Goal: Ask a question

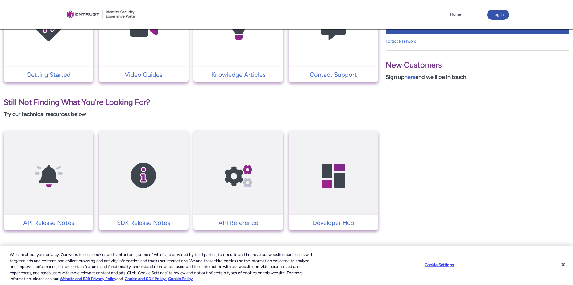
scroll to position [180, 0]
click at [336, 77] on p "Contact Support" at bounding box center [334, 74] width 84 height 9
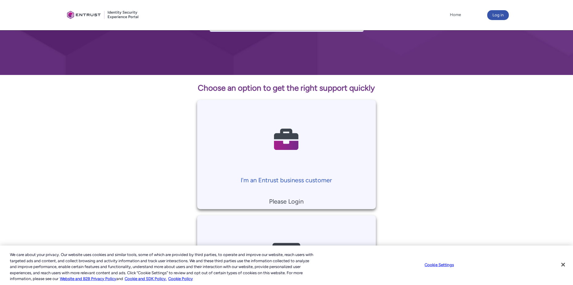
scroll to position [123, 0]
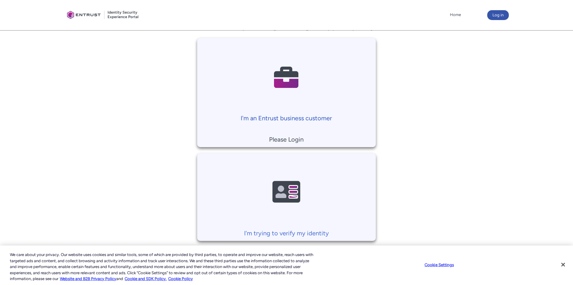
click at [296, 117] on p "I'm an Entrust business customer" at bounding box center [286, 118] width 172 height 9
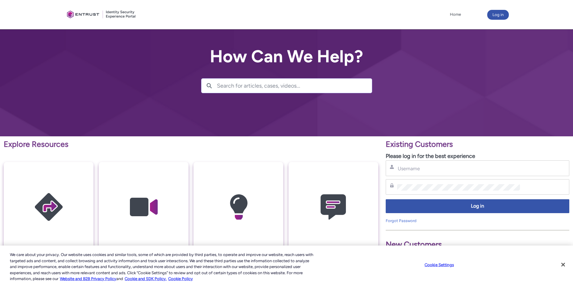
scroll to position [154, 0]
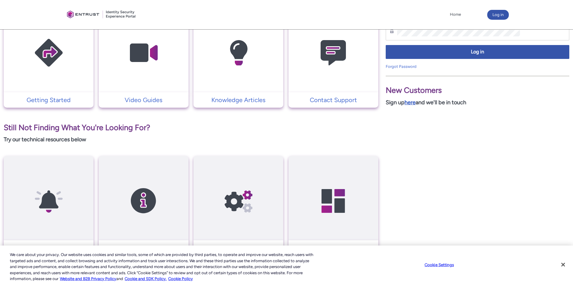
click at [411, 103] on link "here" at bounding box center [409, 102] width 11 height 7
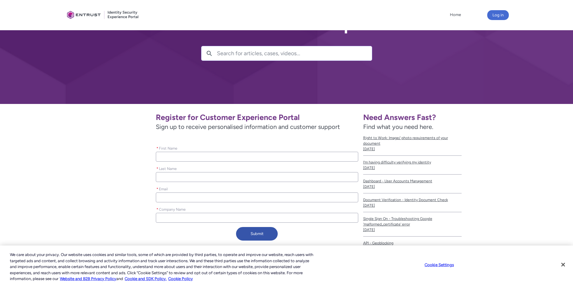
scroll to position [81, 0]
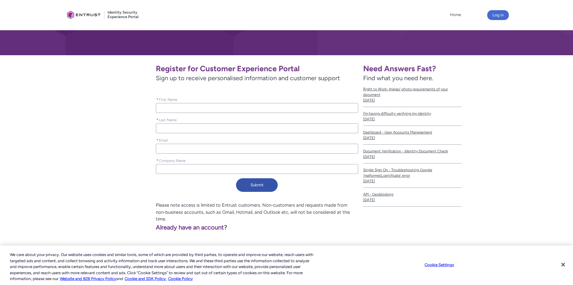
click at [205, 106] on input "* First Name" at bounding box center [257, 108] width 202 height 10
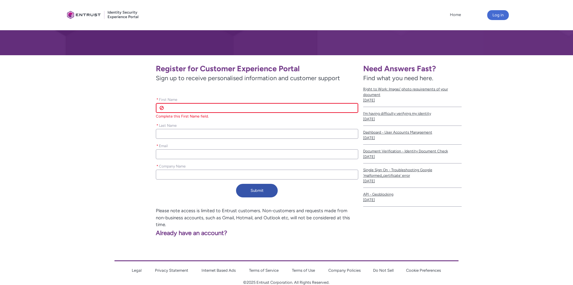
click at [197, 107] on input "* First Name" at bounding box center [257, 108] width 202 height 10
type lightning-primitive-input-simple "[PERSON_NAME]"
type lightning-primitive-input-simple "Heutmaker"
type lightning-primitive-input-simple "laheutmaker@gmail.com"
type input "Lisa"
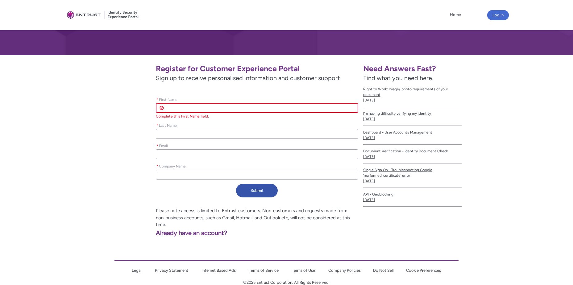
type input "Heutmaker"
type input "laheutmaker@gmail.com"
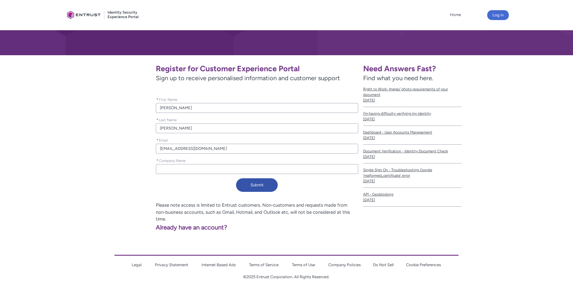
click at [189, 168] on input "* Company Name" at bounding box center [257, 169] width 202 height 10
type lightning-primitive-input-simple "REG-BHS"
type input "REG-BHS"
click at [260, 186] on button "Submit" at bounding box center [257, 185] width 42 height 14
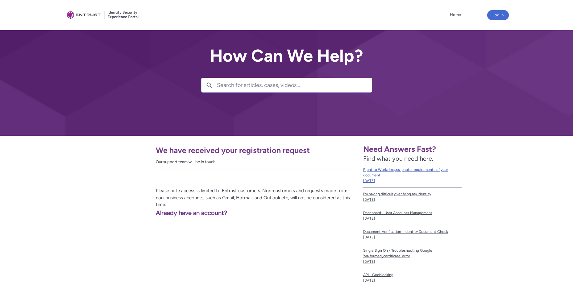
scroll to position [0, 0]
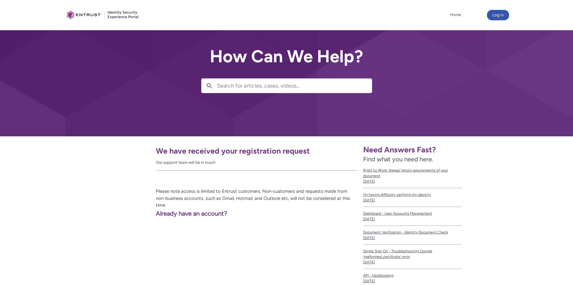
click at [496, 14] on button "Log in" at bounding box center [498, 15] width 22 height 10
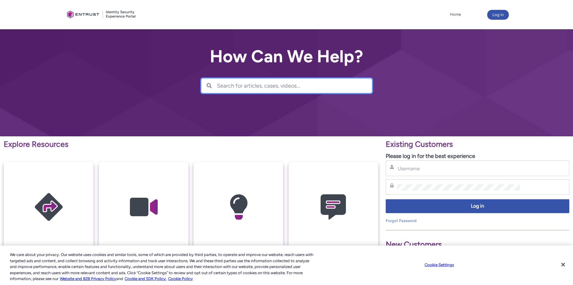
click at [248, 86] on input "Search for articles, cases, videos..." at bounding box center [294, 86] width 155 height 14
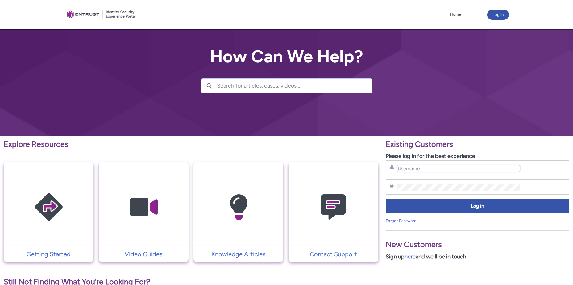
click at [416, 168] on input "Username" at bounding box center [458, 168] width 123 height 6
type input "lisa.heutmaker@benedictineliving.org"
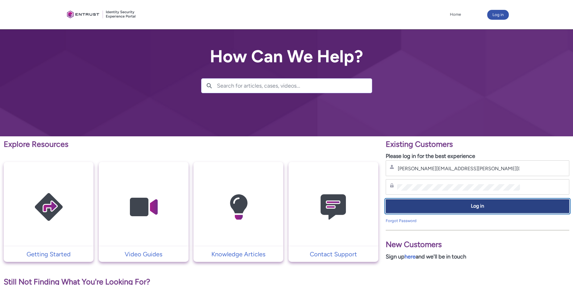
click at [431, 207] on span "Log in" at bounding box center [478, 206] width 176 height 7
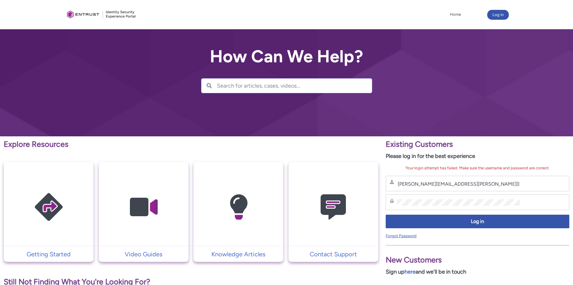
click at [408, 237] on link "Forgot Password" at bounding box center [401, 236] width 31 height 5
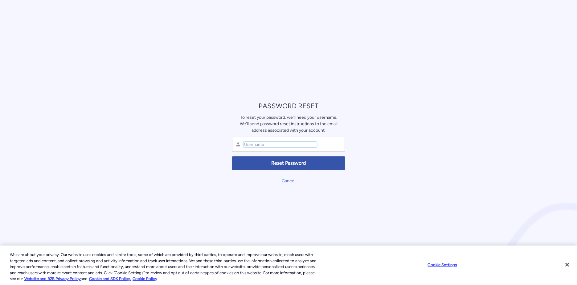
click at [261, 143] on input "text" at bounding box center [280, 145] width 73 height 6
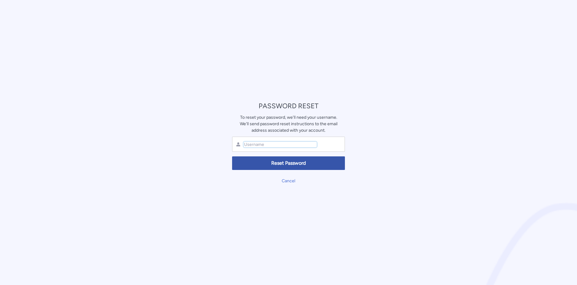
click at [261, 143] on input "text" at bounding box center [280, 145] width 73 height 6
type input "lisaheutmaker"
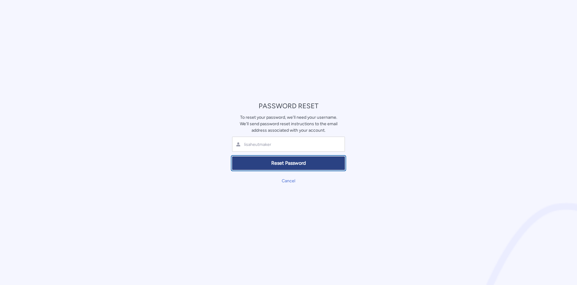
click at [291, 162] on span "Reset Password" at bounding box center [288, 163] width 105 height 7
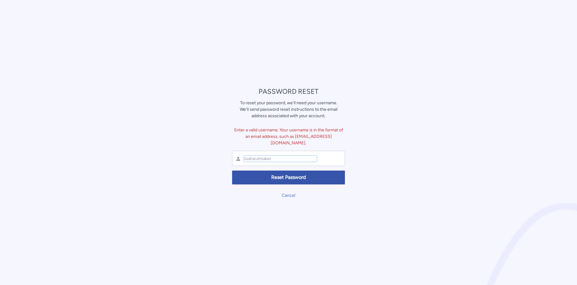
drag, startPoint x: 274, startPoint y: 156, endPoint x: 243, endPoint y: 155, distance: 30.3
click at [244, 156] on input "lisaheutmaker" at bounding box center [280, 159] width 73 height 6
type input "lheutmaker"
click at [289, 174] on span "Reset Password" at bounding box center [288, 177] width 105 height 7
drag, startPoint x: 275, startPoint y: 155, endPoint x: 221, endPoint y: 153, distance: 54.0
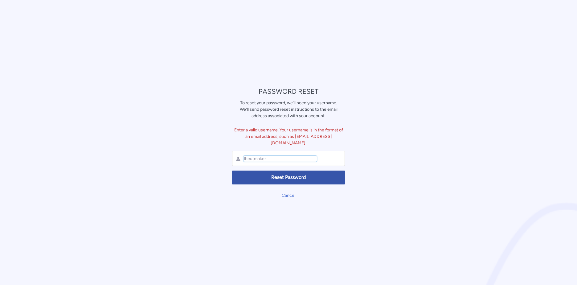
click at [221, 154] on div "PASSWORD RESET To reset your password, we'll need your username. We'll send pas…" at bounding box center [288, 142] width 577 height 285
type input "laheutmaker"
click at [289, 174] on span "Reset Password" at bounding box center [288, 177] width 105 height 7
drag, startPoint x: 274, startPoint y: 156, endPoint x: 240, endPoint y: 151, distance: 34.6
click at [240, 151] on div "laheutmaker" at bounding box center [288, 158] width 113 height 15
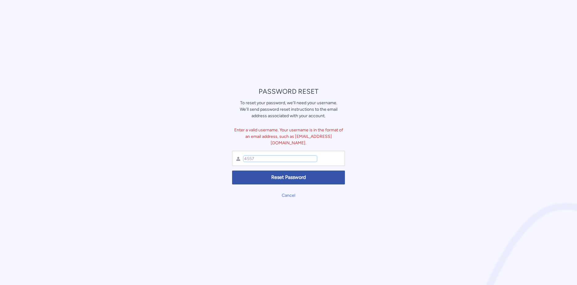
type input "4557"
click at [296, 174] on span "Reset Password" at bounding box center [288, 177] width 105 height 7
click at [287, 194] on link "Cancel" at bounding box center [289, 195] width 14 height 5
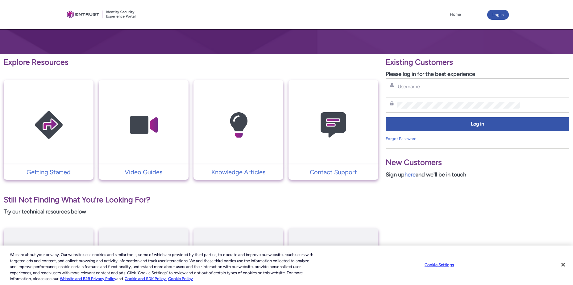
scroll to position [56, 0]
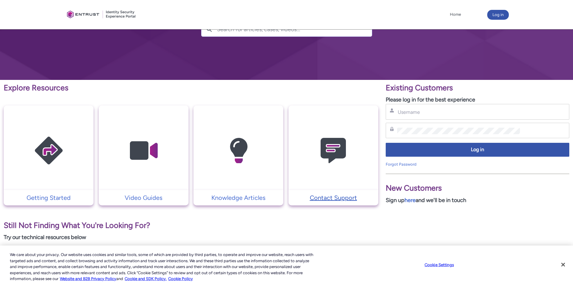
click at [333, 198] on p "Contact Support" at bounding box center [334, 197] width 84 height 9
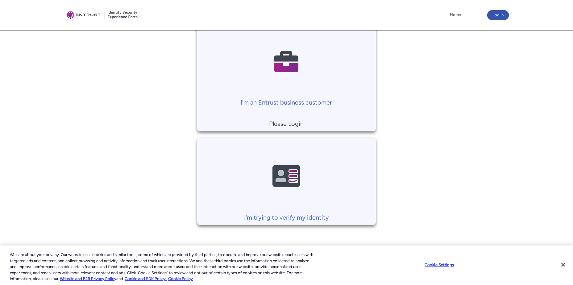
scroll to position [139, 0]
click at [304, 221] on p "I'm trying to verify my identity" at bounding box center [286, 217] width 172 height 9
